Goal: Transaction & Acquisition: Download file/media

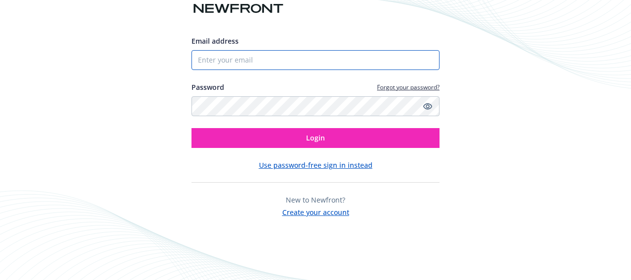
click at [274, 58] on input "Email address" at bounding box center [316, 60] width 248 height 20
type input "[EMAIL_ADDRESS][DOMAIN_NAME]"
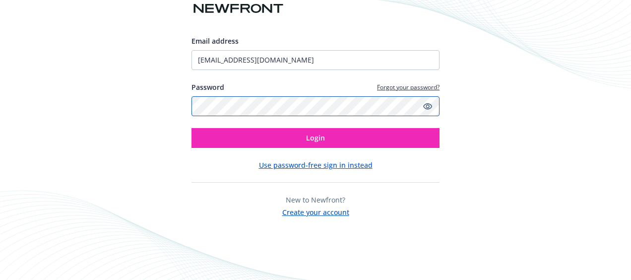
click at [192, 128] on button "Login" at bounding box center [316, 138] width 248 height 20
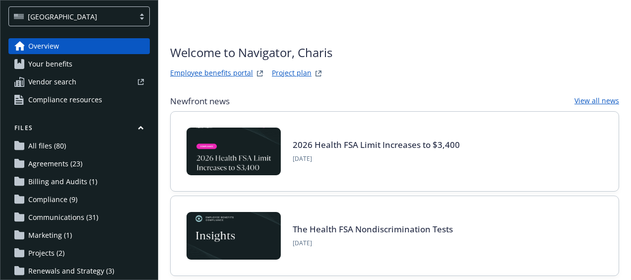
scroll to position [50, 0]
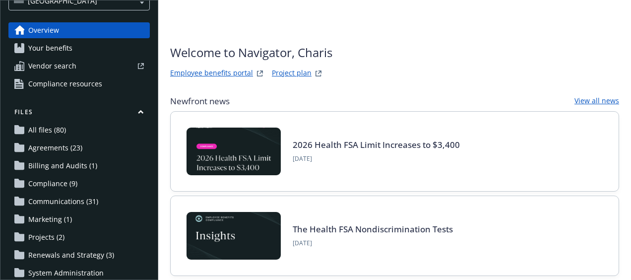
click at [77, 200] on span "Communications (31)" at bounding box center [63, 202] width 70 height 16
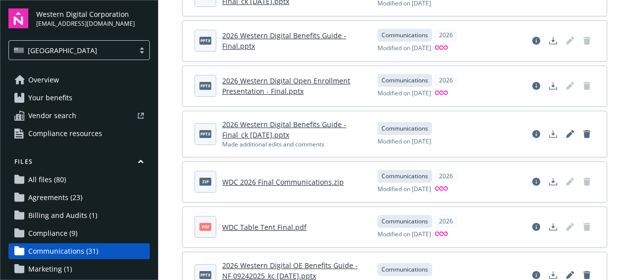
scroll to position [347, 0]
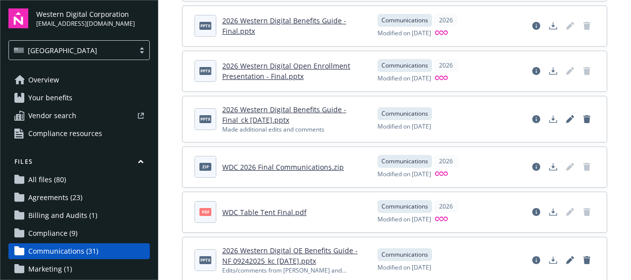
click at [292, 162] on link "WDC 2026 Final Communications.zip" at bounding box center [283, 166] width 122 height 9
click at [545, 159] on link "Download document" at bounding box center [553, 167] width 16 height 16
